Goal: Answer question/provide support: Answer question/provide support

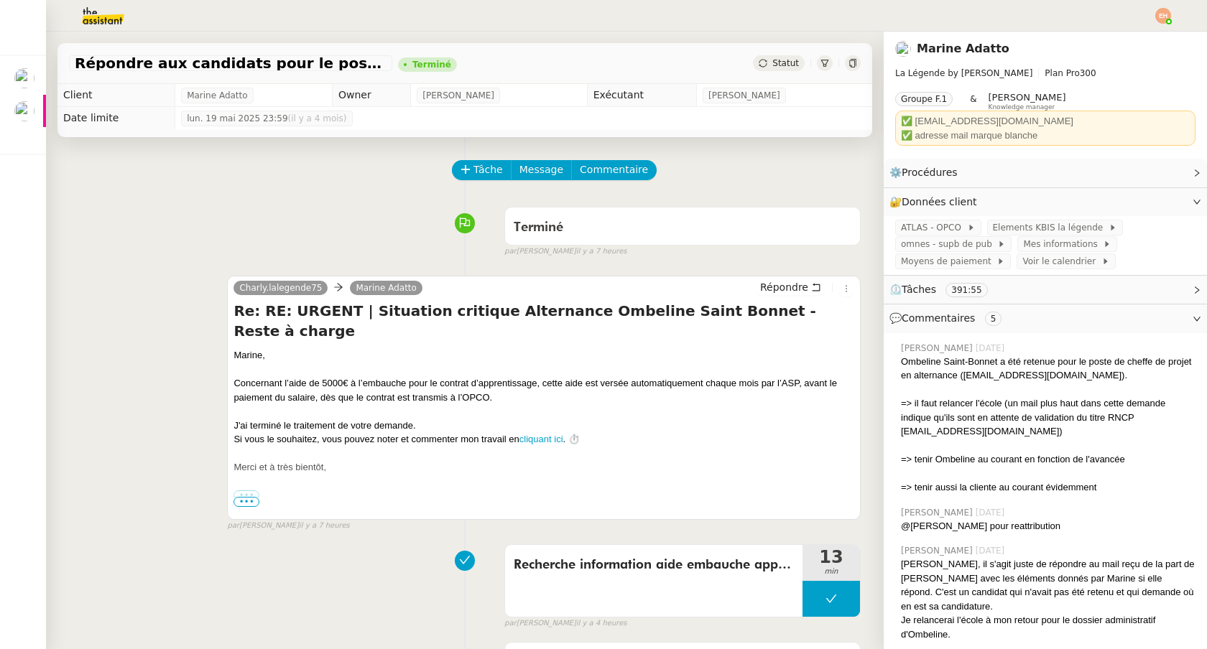
click at [91, 27] on img at bounding box center [91, 16] width 111 height 32
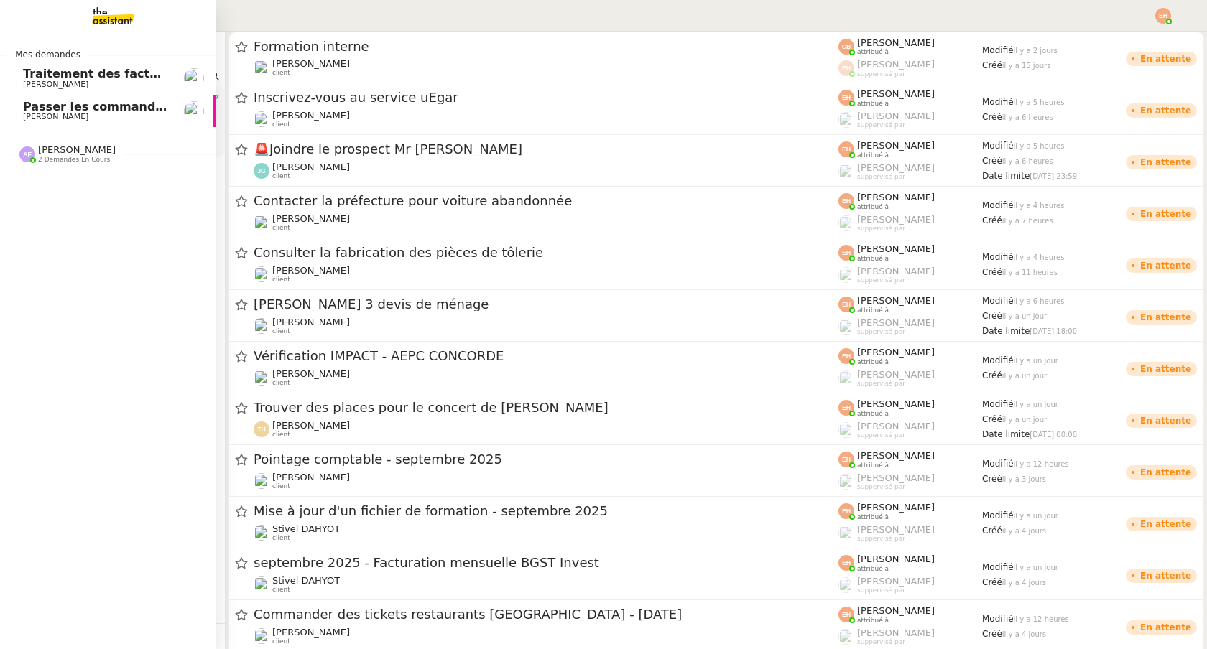
click at [27, 83] on span "[PERSON_NAME]" at bounding box center [55, 84] width 65 height 9
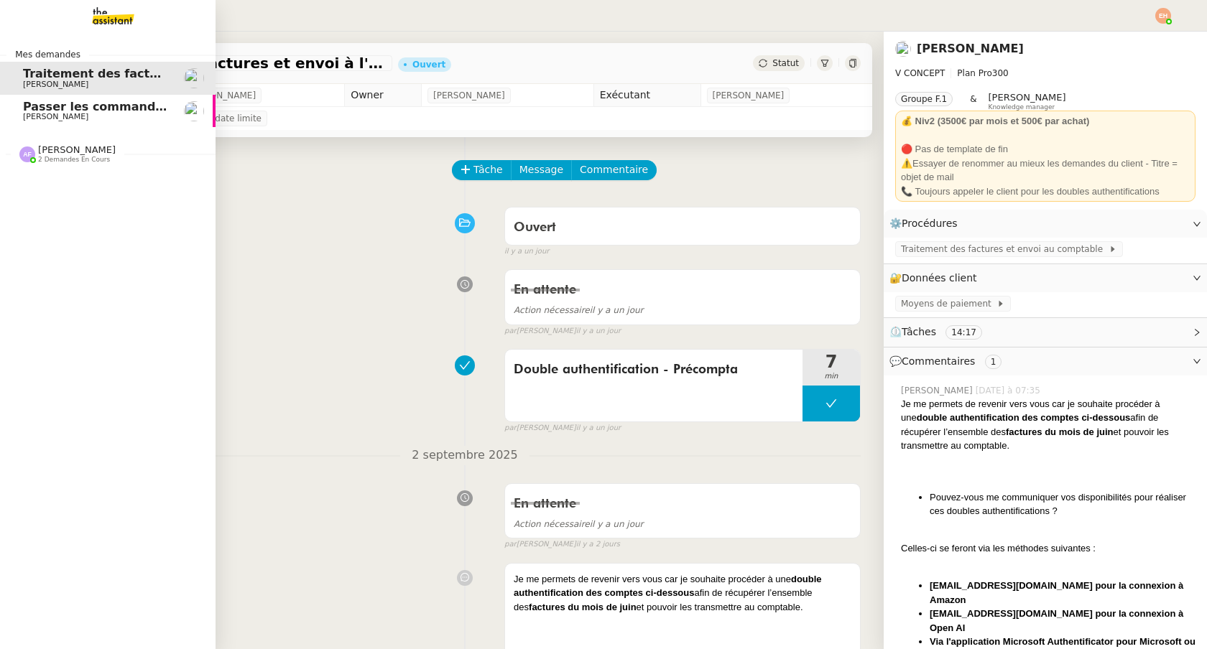
click at [65, 105] on span "Passer les commandes de livres Impactes" at bounding box center [158, 107] width 270 height 14
